Goal: Complete application form

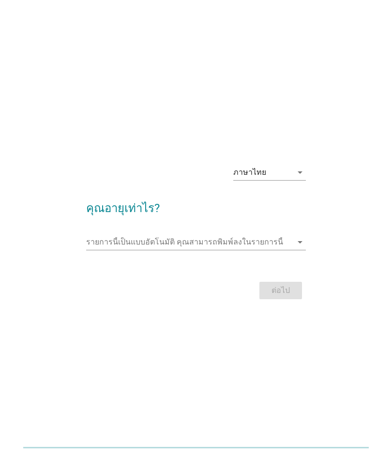
click at [284, 238] on input "รายการนี้เป็นแบบอัตโนมัติ คุณสามารถพิมพ์ลงในรายการนี้" at bounding box center [189, 242] width 207 height 16
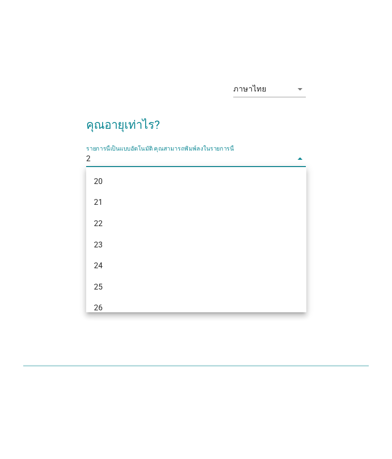
type input "24"
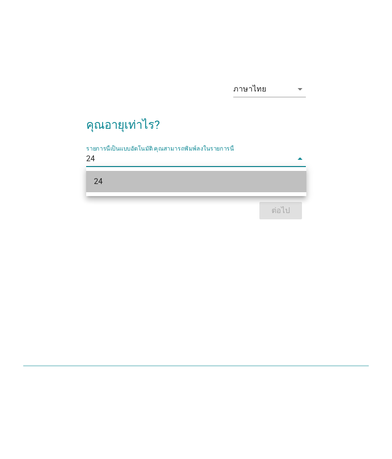
click at [269, 258] on div "24" at bounding box center [188, 264] width 188 height 12
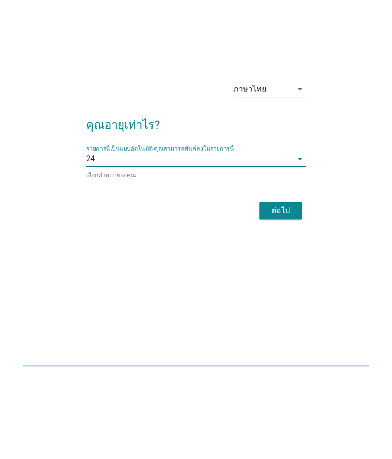
click at [291, 287] on div "ต่อไป" at bounding box center [280, 293] width 27 height 12
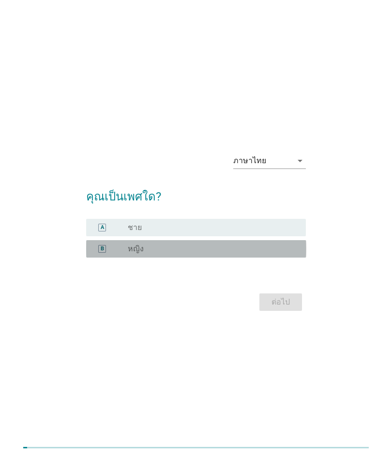
click at [260, 246] on div "radio_button_unchecked หญิง" at bounding box center [209, 249] width 163 height 10
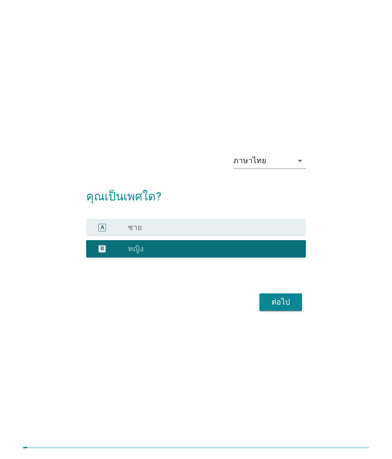
click at [282, 302] on div "ต่อไป" at bounding box center [280, 302] width 27 height 12
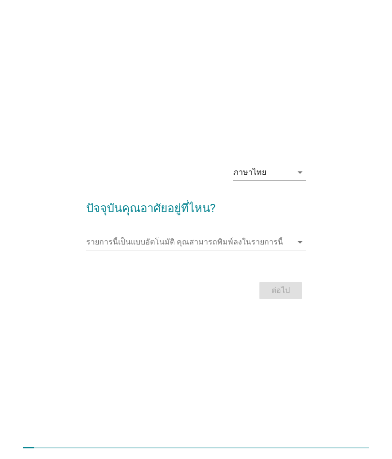
click at [282, 242] on input "รายการนี้เป็นแบบอัตโนมัติ คุณสามารถพิมพ์ลงในรายการนี้" at bounding box center [189, 242] width 207 height 16
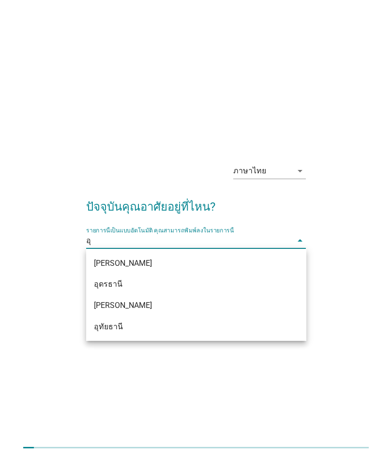
type input "อุด"
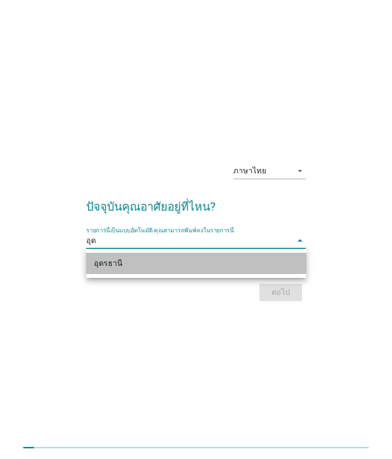
click at [206, 257] on div "อุดรธานี" at bounding box center [196, 263] width 220 height 21
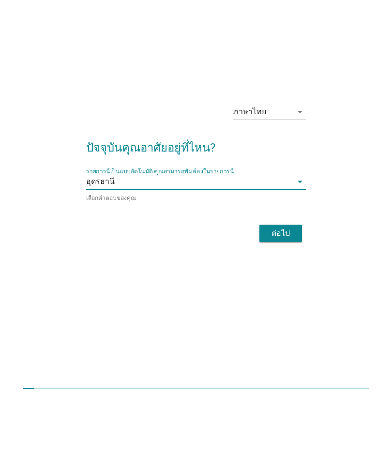
click at [286, 287] on div "ต่อไป" at bounding box center [280, 293] width 27 height 12
